Goal: Contribute content

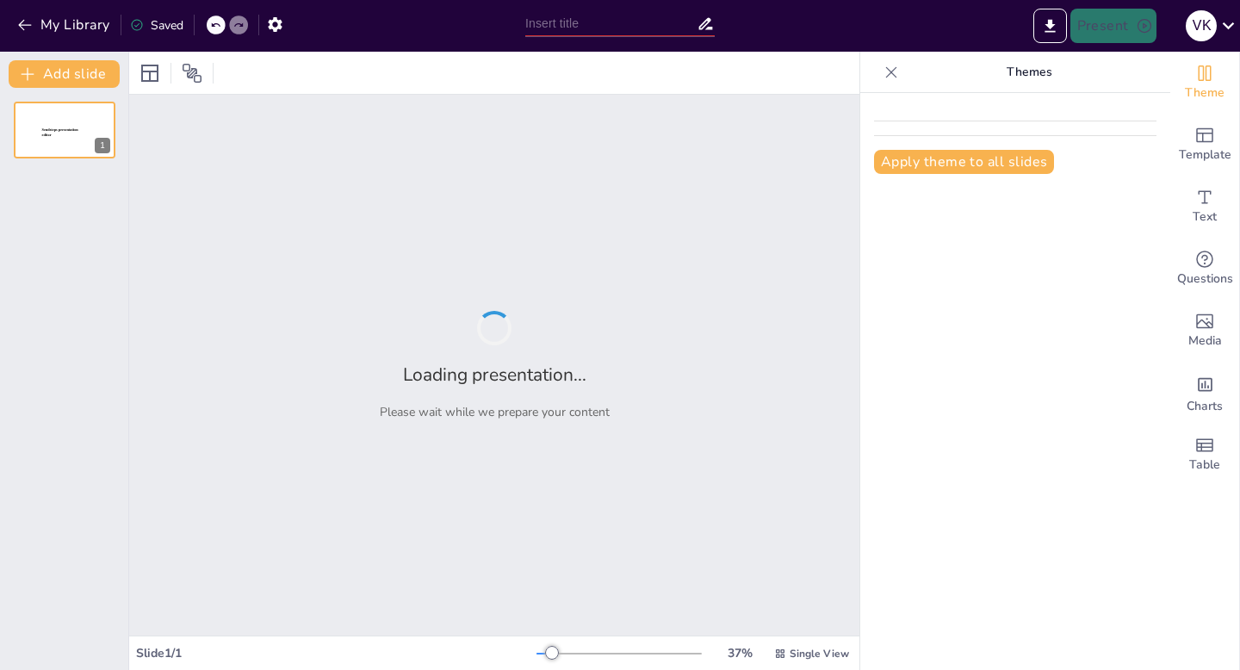
type input "Створюємо бренд-екосистему: Аюрведа в [GEOGRAPHIC_DATA]"
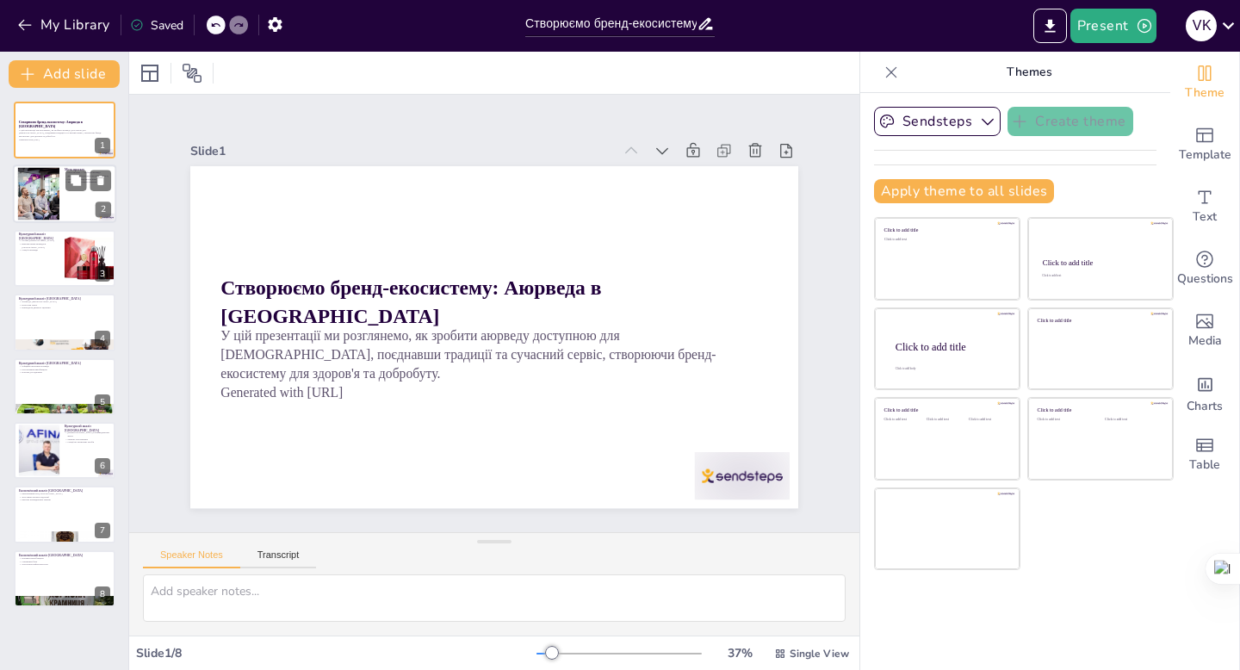
click at [83, 196] on div at bounding box center [64, 194] width 103 height 59
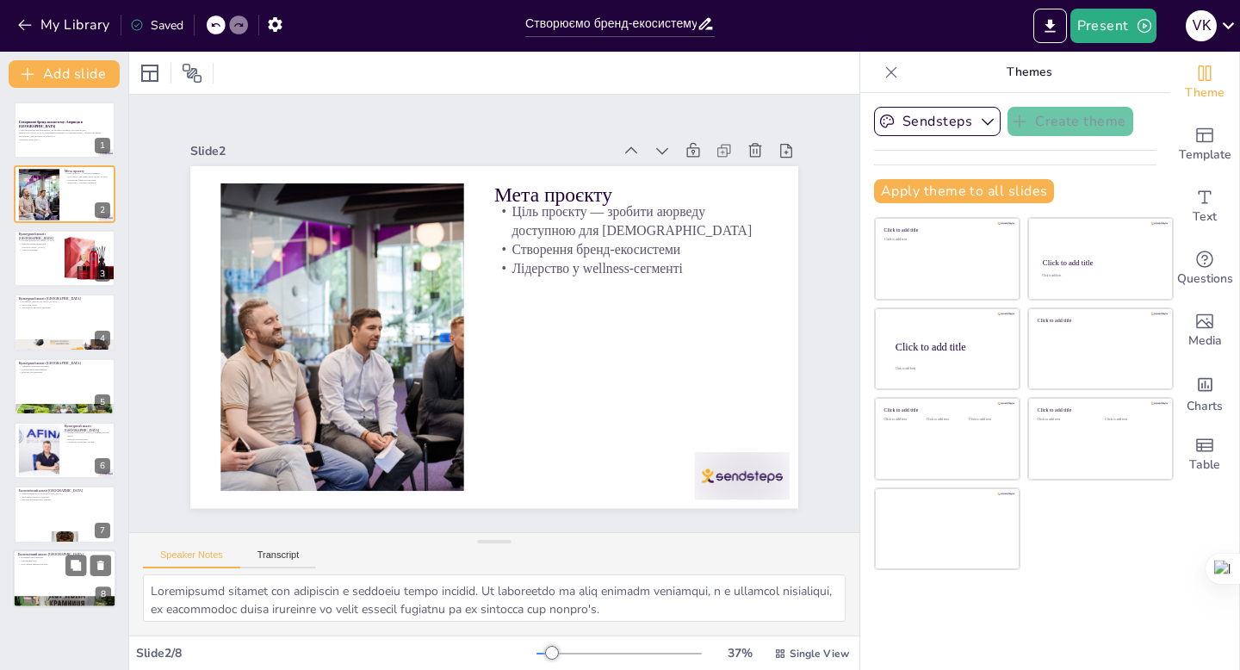
click at [59, 587] on div at bounding box center [64, 579] width 103 height 59
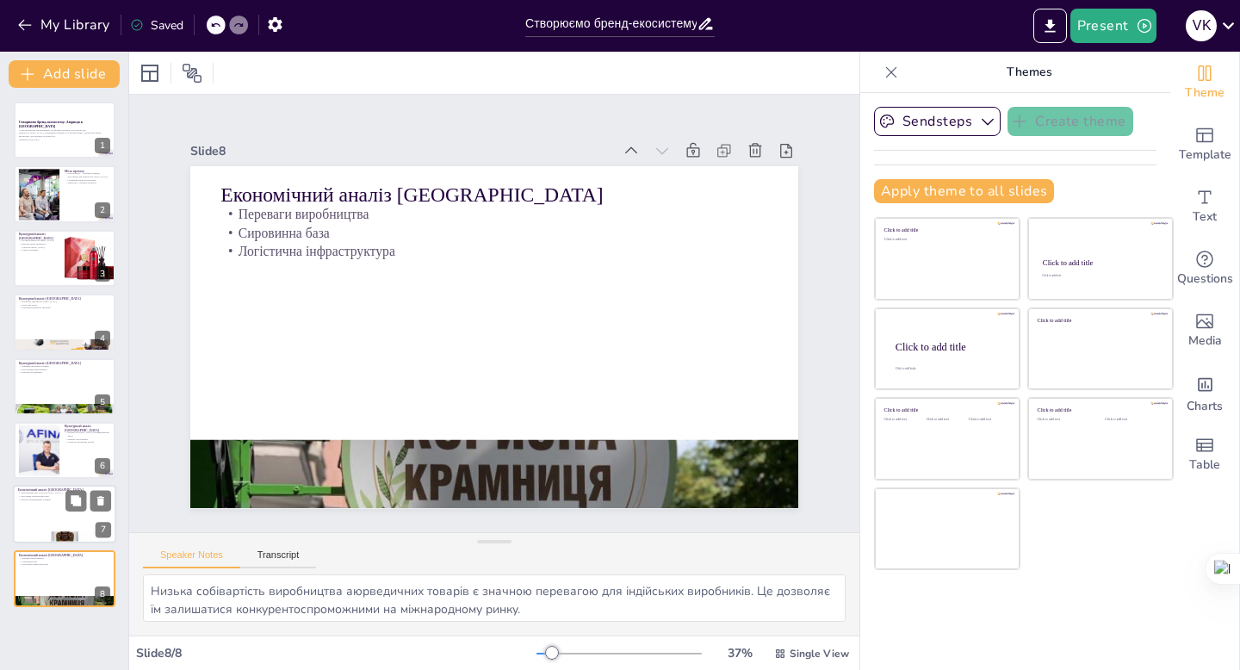
click at [57, 507] on div at bounding box center [64, 515] width 103 height 59
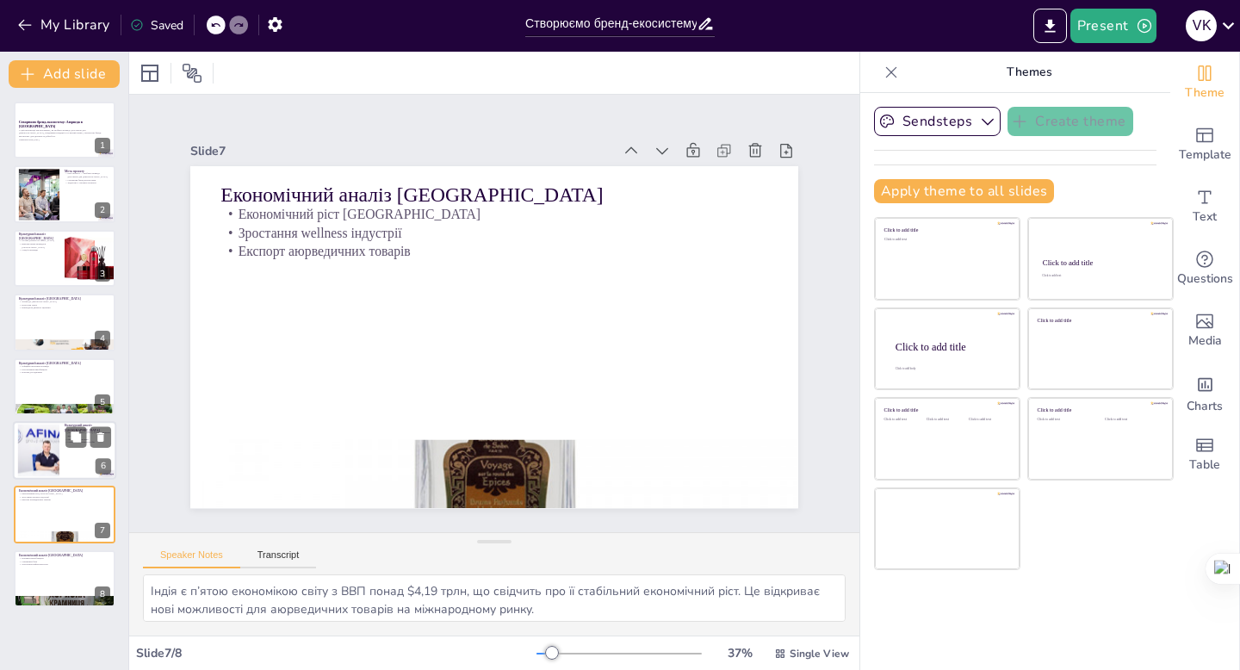
click at [54, 448] on div at bounding box center [38, 451] width 81 height 53
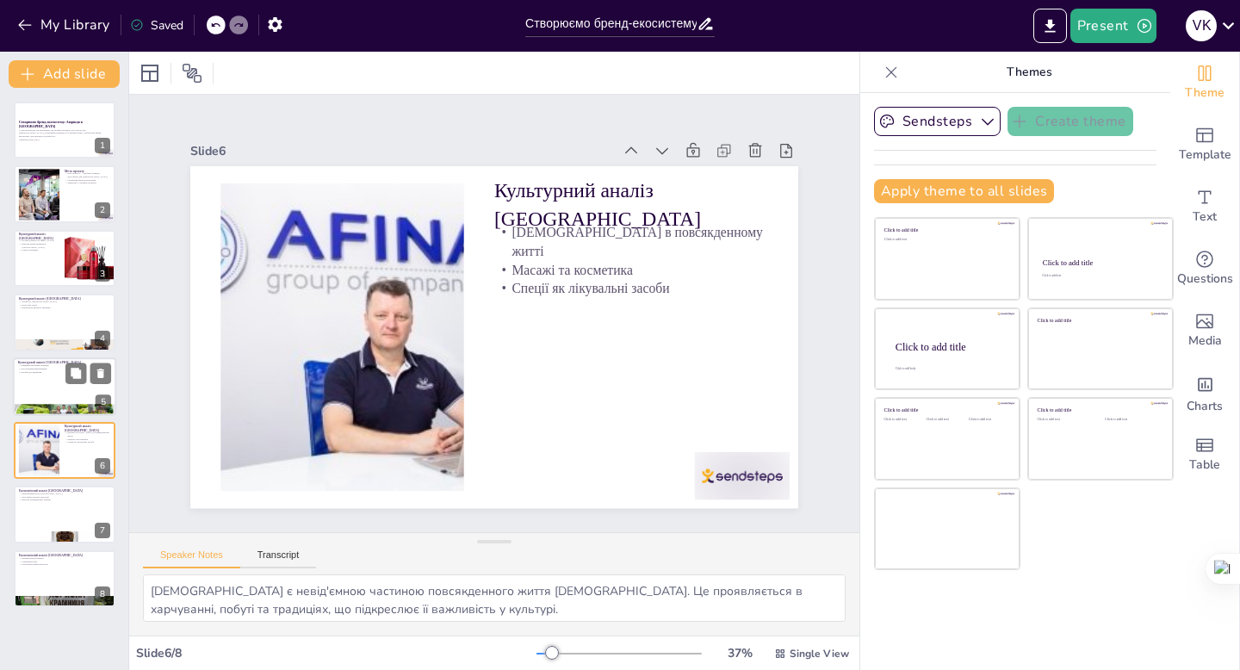
click at [53, 370] on p "Наукові дослідження" at bounding box center [64, 371] width 93 height 3
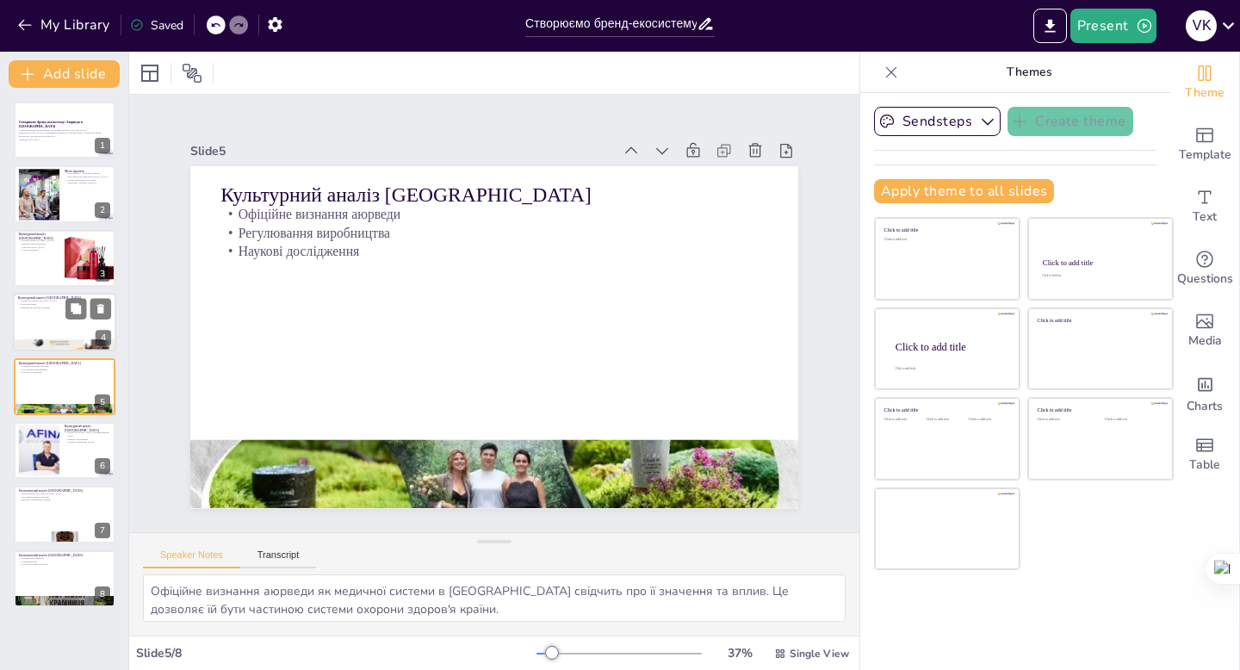
click at [50, 321] on div at bounding box center [64, 322] width 103 height 59
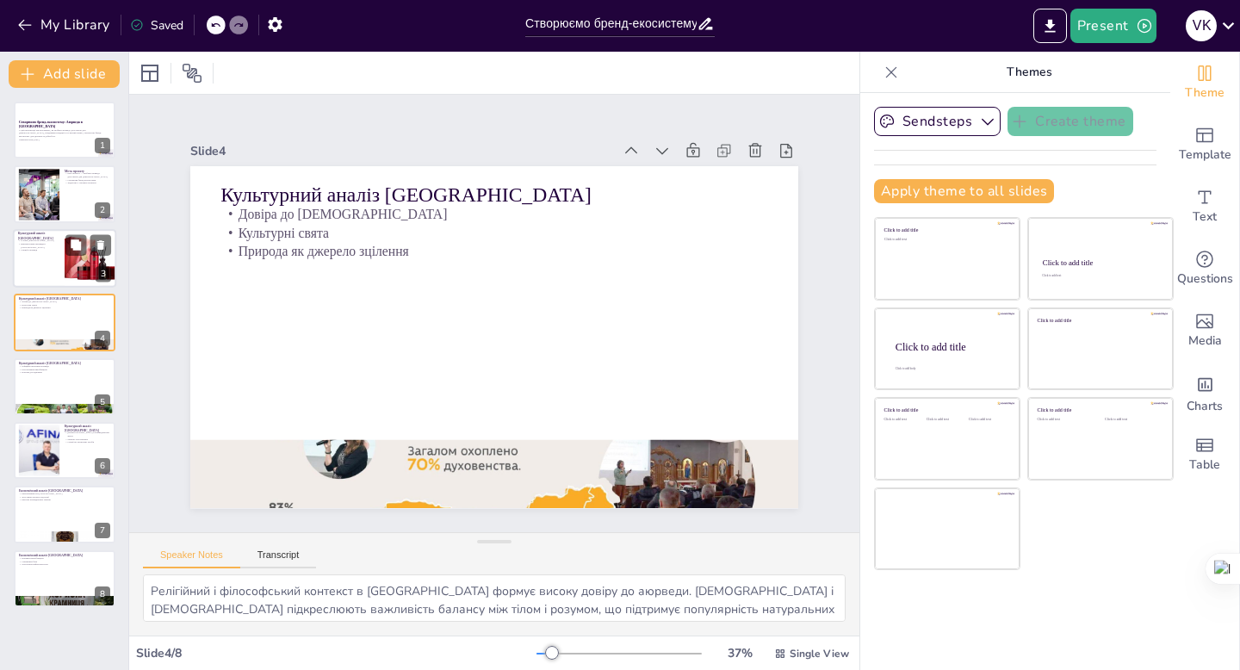
click at [47, 255] on div at bounding box center [64, 258] width 103 height 59
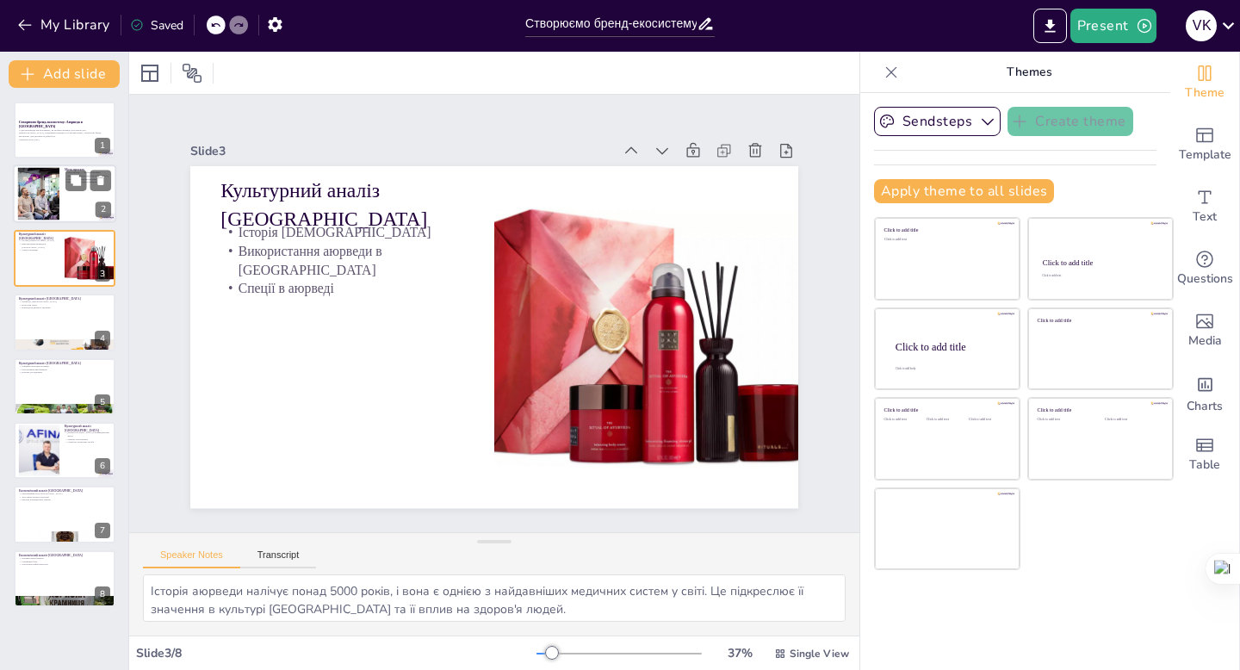
click at [47, 172] on div at bounding box center [38, 194] width 78 height 53
type textarea "Loremipsumd sitamet con adipiscin e seddoeiu tempo incidid. Ut laboreetdo ma al…"
